Goal: Task Accomplishment & Management: Complete application form

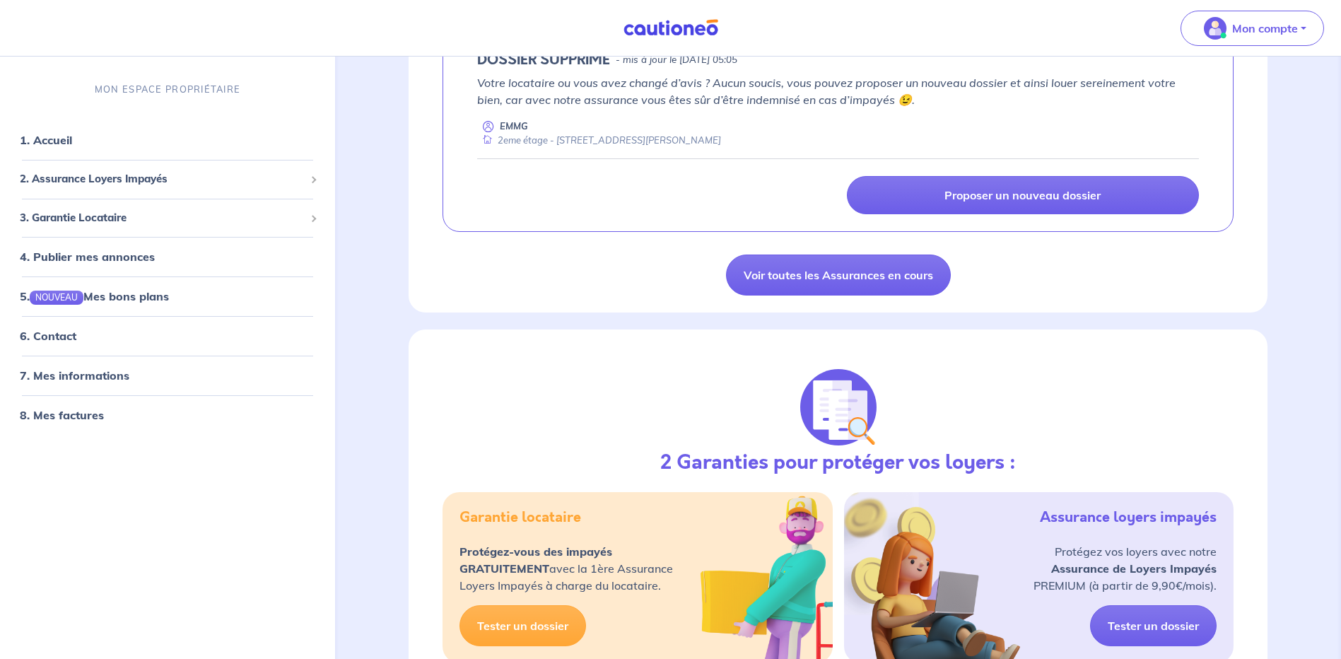
scroll to position [565, 0]
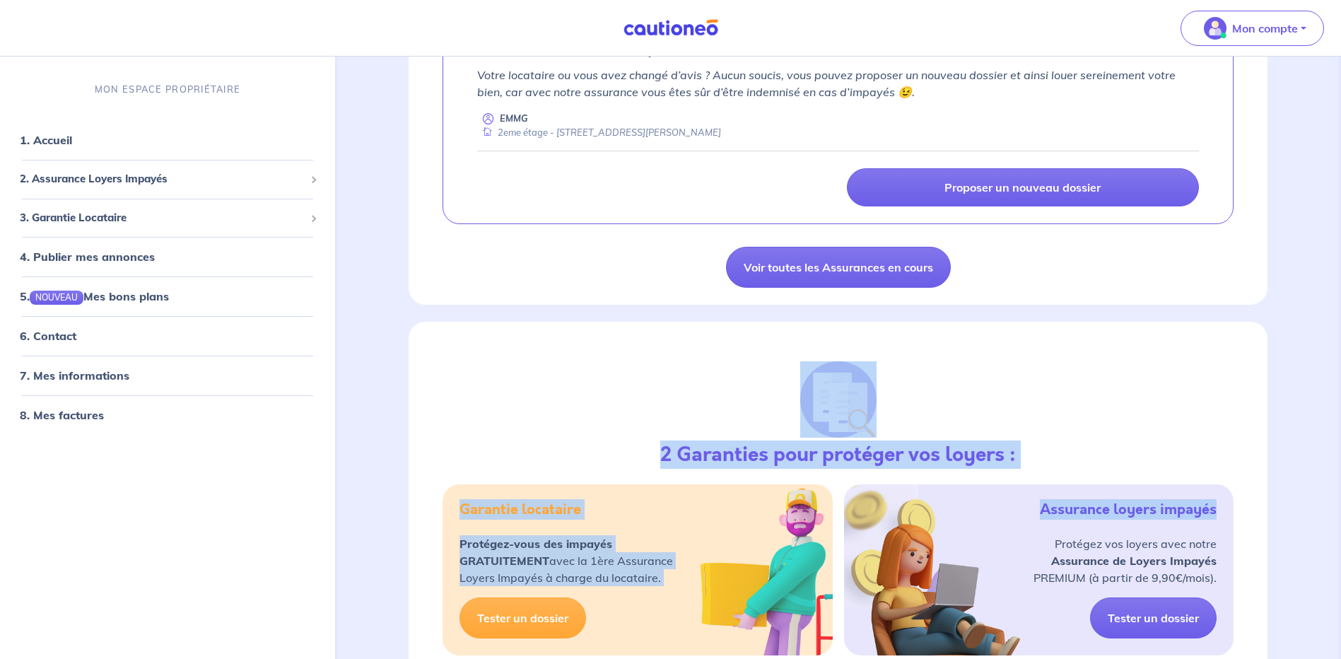
drag, startPoint x: 1340, startPoint y: 300, endPoint x: 1343, endPoint y: 379, distance: 78.5
click at [1340, 379] on html "Mon compte MON ESPACE PROPRIÉTAIRE 1. Accueil 2. Assurance Loyers Impayés Sousc…" at bounding box center [670, 606] width 1341 height 2343
drag, startPoint x: 1343, startPoint y: 379, endPoint x: 1013, endPoint y: 428, distance: 334.3
click at [1013, 428] on div "2 Garanties pour protéger vos loyers : Garantie locataire Protégez-vous des imp…" at bounding box center [837, 505] width 859 height 367
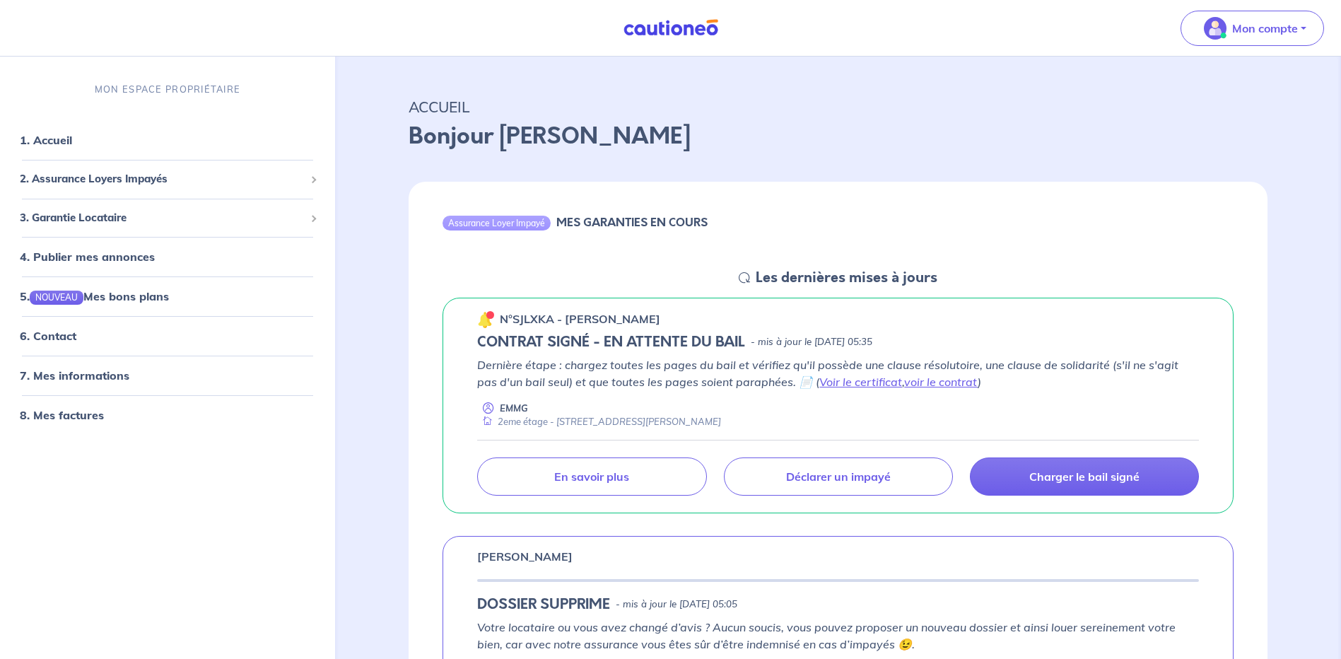
scroll to position [0, 0]
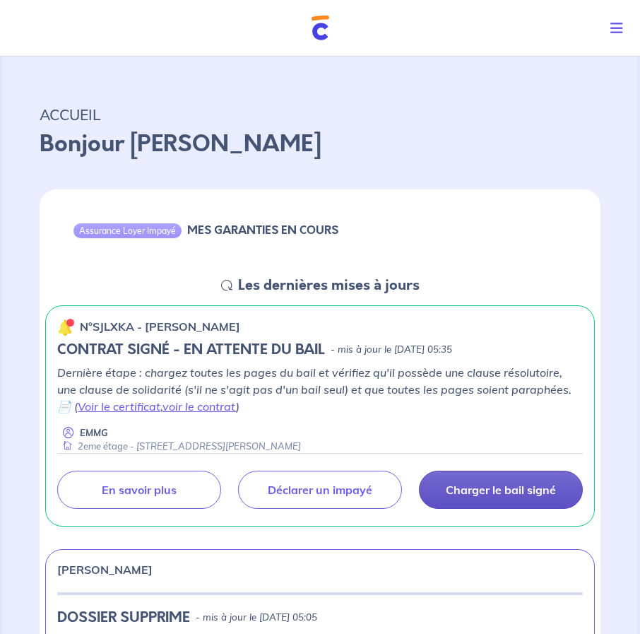
click at [482, 496] on p "Charger le bail signé" at bounding box center [501, 490] width 110 height 14
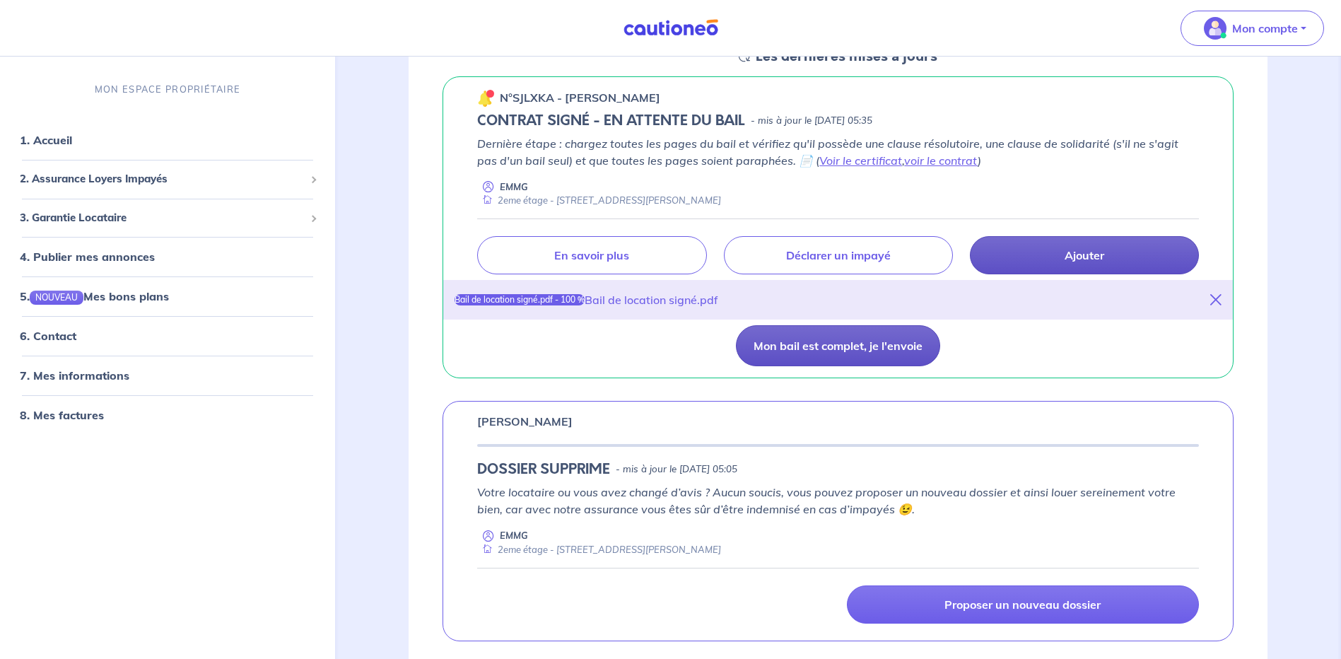
scroll to position [212, 0]
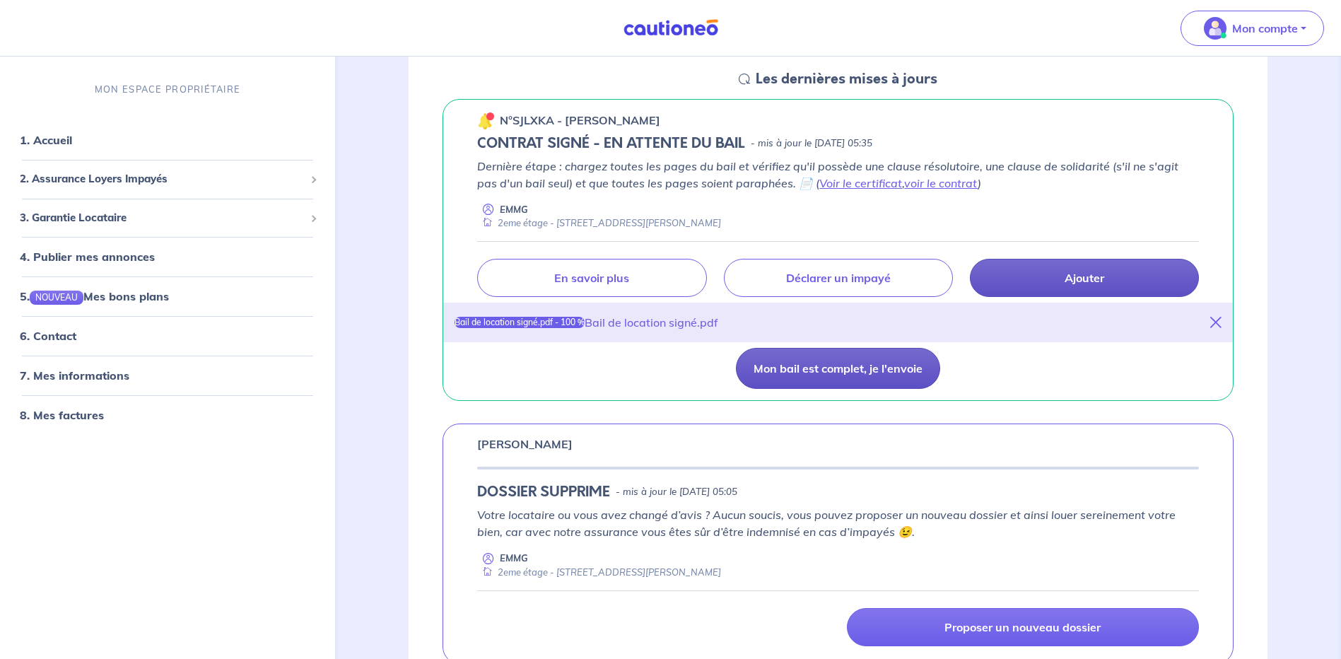
click at [835, 376] on button "Mon bail est complet, je l'envoie" at bounding box center [838, 368] width 204 height 41
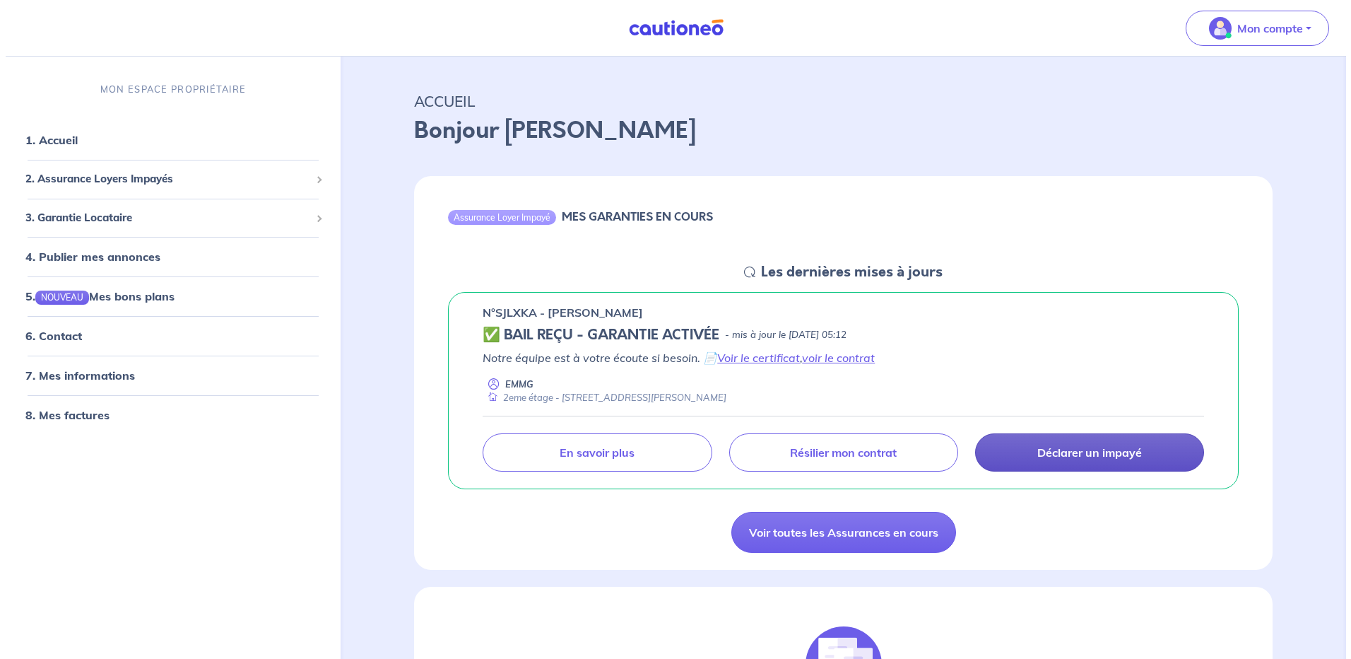
scroll to position [0, 0]
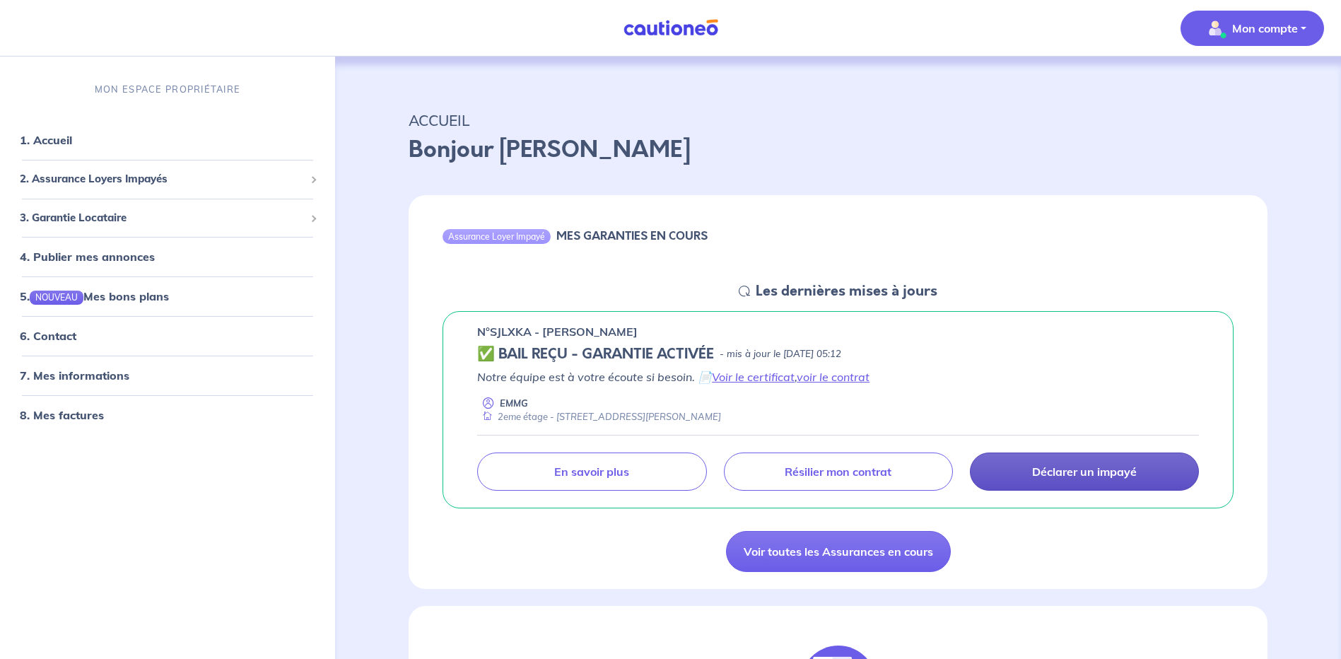
click at [1312, 29] on button "Mon compte" at bounding box center [1251, 28] width 143 height 35
click at [1238, 114] on link "Me déconnecter" at bounding box center [1238, 121] width 114 height 23
